Goal: Transaction & Acquisition: Purchase product/service

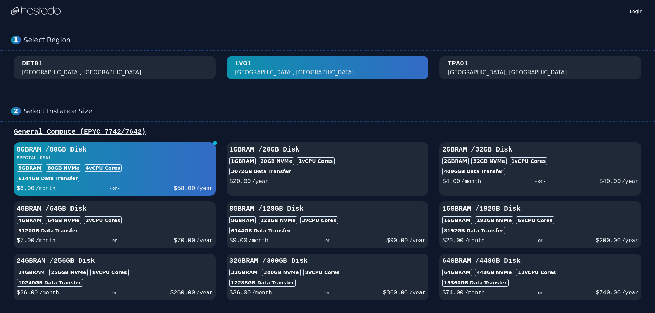
click at [55, 12] on img at bounding box center [36, 11] width 50 height 10
click at [24, 9] on img at bounding box center [36, 11] width 50 height 10
click at [43, 37] on div "Select Region" at bounding box center [334, 40] width 620 height 9
click at [37, 2] on div at bounding box center [36, 11] width 50 height 22
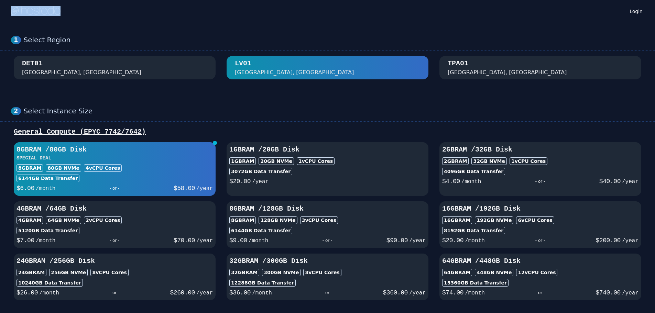
click at [37, 2] on div at bounding box center [36, 11] width 50 height 22
